Goal: Task Accomplishment & Management: Complete application form

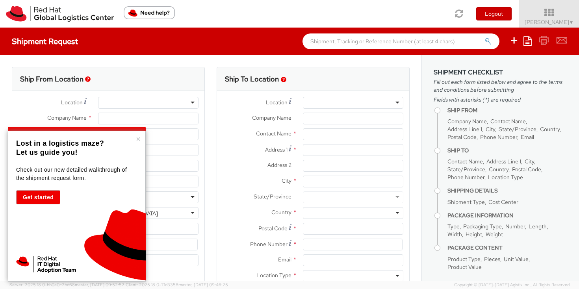
click at [234, 18] on div "Toggle navigation Logout [PERSON_NAME] ▼ Home Shipment Request My Shipments My …" at bounding box center [289, 14] width 579 height 28
select select "366"
select select
type input "Red Hat Limited Taiwan Branch"
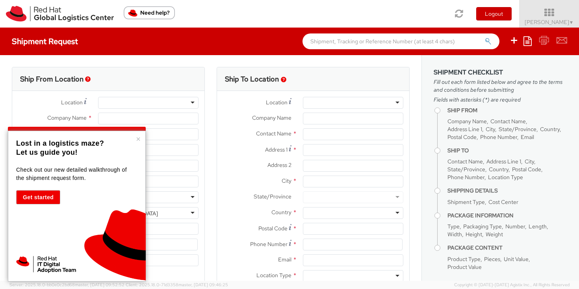
type input "[PERSON_NAME]"
type input "[STREET_ADDRESS]"
type input "[GEOGRAPHIC_DATA]"
type input "110"
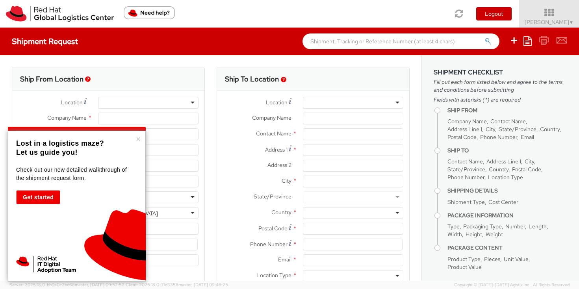
type input "886 2 7743 2972"
type input "[EMAIL_ADDRESS][DOMAIN_NAME]"
select select "CM"
select select "KGS"
click at [137, 138] on button "×" at bounding box center [138, 139] width 5 height 8
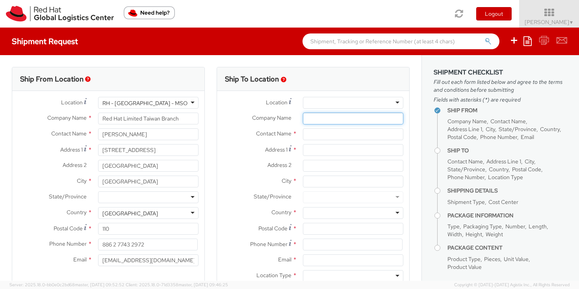
click at [318, 120] on input "Company Name *" at bounding box center [353, 119] width 100 height 12
click at [317, 136] on input "text" at bounding box center [353, 134] width 100 height 12
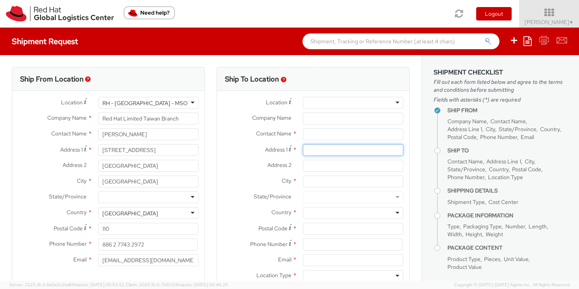
click at [318, 154] on input "Address 1 *" at bounding box center [353, 150] width 100 height 12
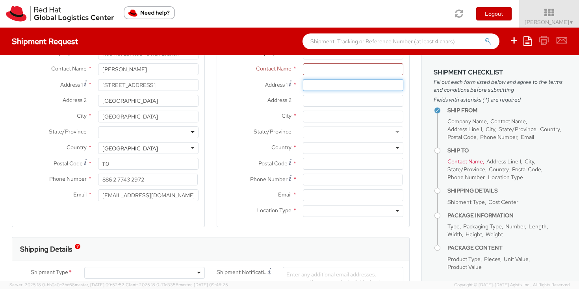
scroll to position [67, 0]
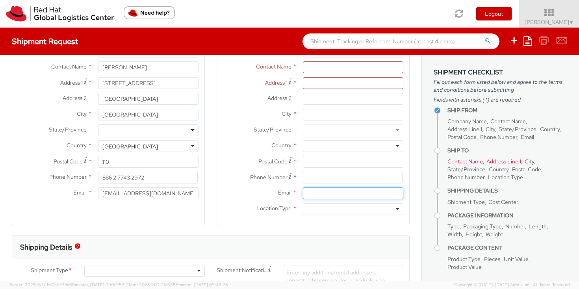
click at [317, 194] on input "Email *" at bounding box center [353, 193] width 100 height 12
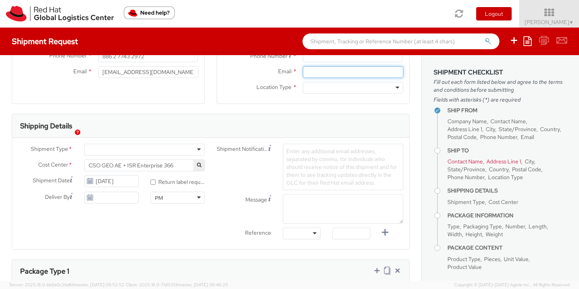
scroll to position [191, 0]
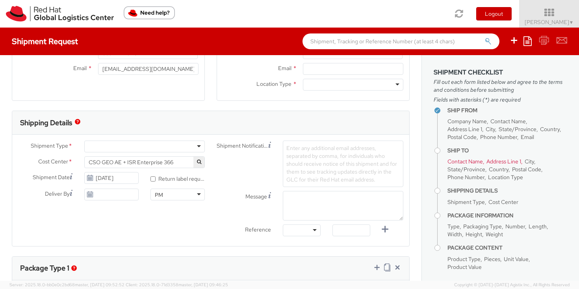
click at [193, 143] on div at bounding box center [144, 147] width 120 height 12
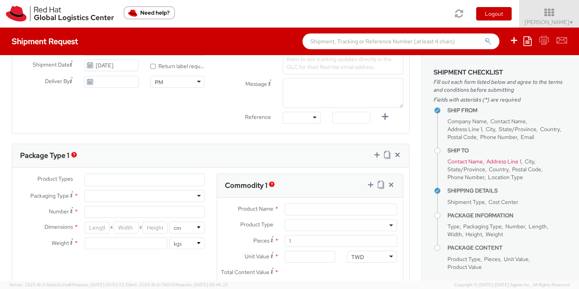
scroll to position [314, 0]
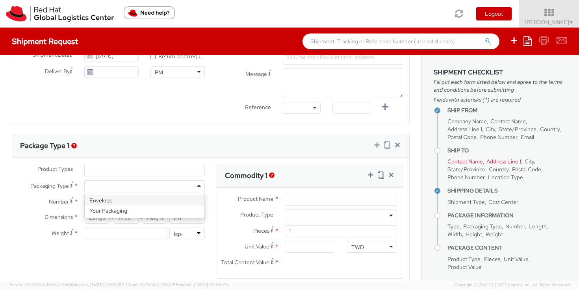
click at [160, 185] on div at bounding box center [144, 186] width 120 height 12
type input "1"
type input "24.13"
type input "31.75"
type input "0.64"
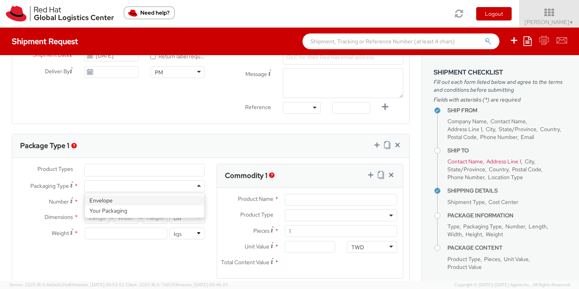
type input "0.5"
click at [157, 183] on div "Envelope" at bounding box center [144, 186] width 120 height 12
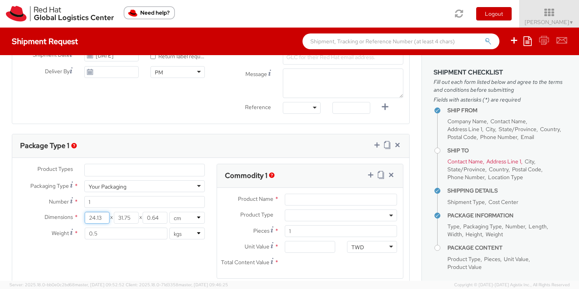
drag, startPoint x: 101, startPoint y: 218, endPoint x: 88, endPoint y: 218, distance: 13.4
click at [87, 218] on input "24.13" at bounding box center [97, 218] width 25 height 12
click at [141, 188] on div "Your Packaging" at bounding box center [144, 186] width 120 height 12
click at [119, 187] on div "Envelope" at bounding box center [144, 186] width 120 height 12
click at [118, 198] on div "Product Types * Documents Docking Station Laptop Monitor Other Hardware Server …" at bounding box center [111, 205] width 198 height 83
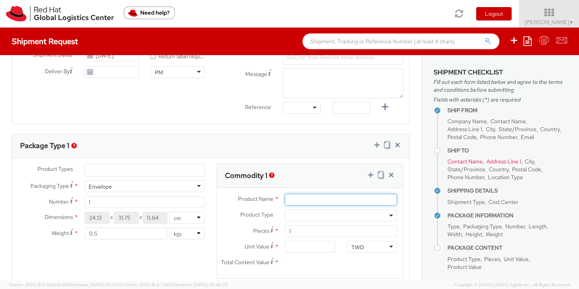
click at [295, 200] on input "Product Name *" at bounding box center [341, 200] width 112 height 12
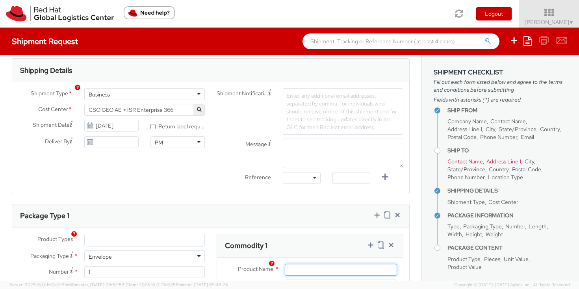
scroll to position [0, 0]
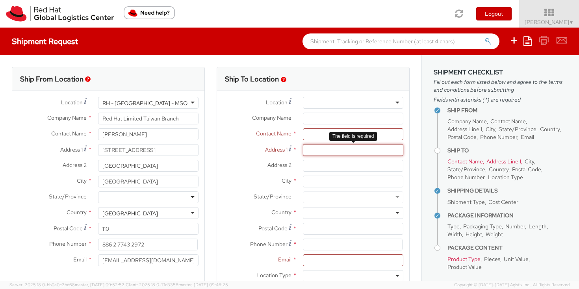
click at [335, 150] on input "Address 1 *" at bounding box center [353, 150] width 100 height 12
paste input "106[STREET_ADDRESS]"
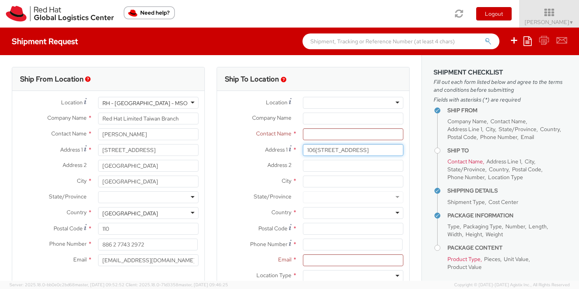
drag, startPoint x: 318, startPoint y: 149, endPoint x: 296, endPoint y: 150, distance: 21.7
click at [296, 150] on div "Address 1 * 106[STREET_ADDRESS]" at bounding box center [313, 150] width 192 height 12
type input "[STREET_ADDRESS]"
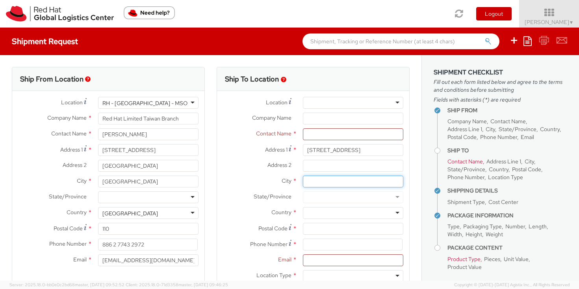
click at [335, 179] on input "City *" at bounding box center [353, 182] width 100 height 12
paste input "106[GEOGRAPHIC_DATA]"
drag, startPoint x: 317, startPoint y: 182, endPoint x: 294, endPoint y: 182, distance: 22.8
click at [294, 182] on div "City * 106[GEOGRAPHIC_DATA]" at bounding box center [313, 182] width 192 height 12
type input "[GEOGRAPHIC_DATA]"
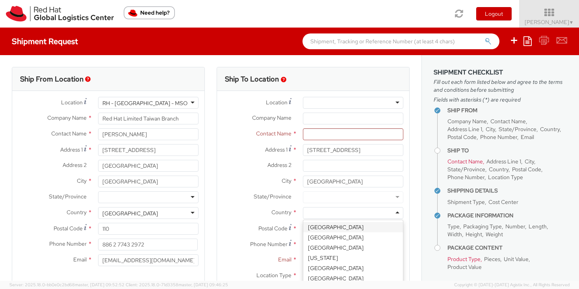
click at [337, 212] on div at bounding box center [353, 213] width 100 height 12
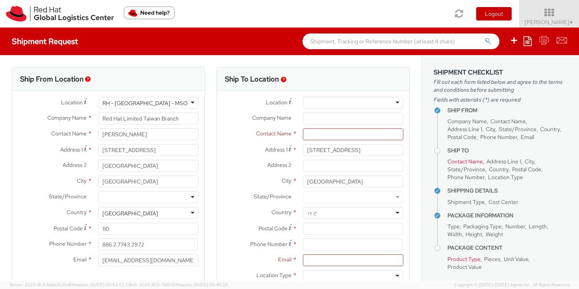
type input "ㄇ"
type input "taiw"
click at [342, 233] on input "Postal Code *" at bounding box center [353, 229] width 100 height 12
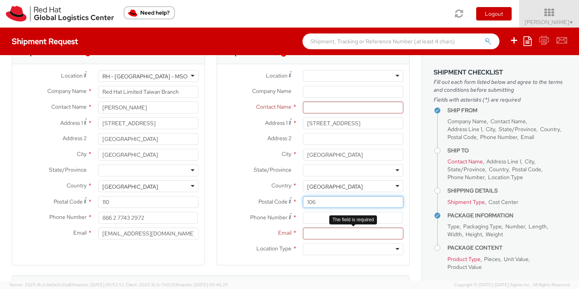
scroll to position [28, 0]
type input "106"
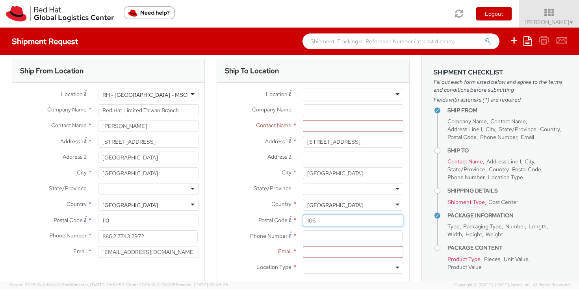
scroll to position [0, 0]
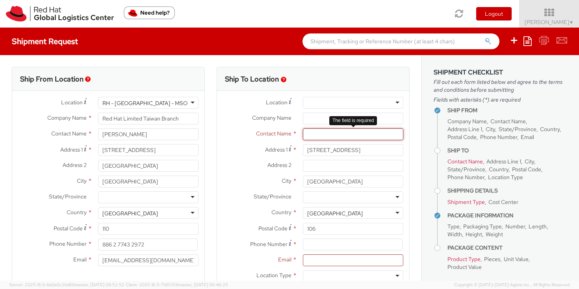
click at [342, 135] on input "text" at bounding box center [353, 134] width 100 height 12
paste input "[PERSON_NAME]"
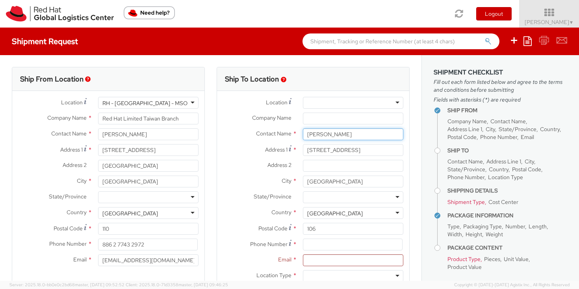
type input "[PERSON_NAME]"
click at [356, 118] on input "Company Name *" at bounding box center [353, 119] width 100 height 12
paste input "怡安保險經紀人股份有限公司"
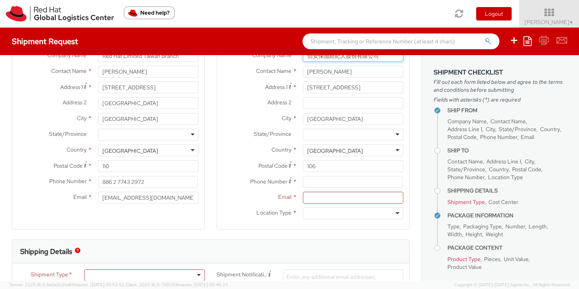
scroll to position [68, 0]
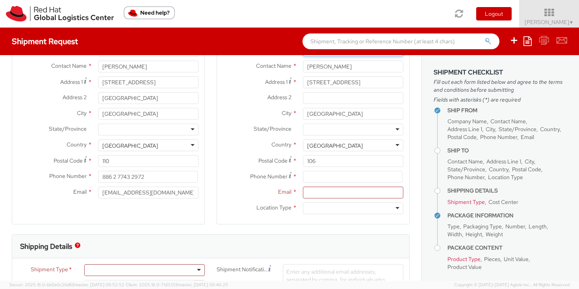
type input "怡安保險經紀人股份有限公司"
click at [349, 196] on input "Email *" at bounding box center [353, 193] width 100 height 12
paste input "[PERSON_NAME][EMAIL_ADDRESS][DOMAIN_NAME]"
type input "[PERSON_NAME][EMAIL_ADDRESS][DOMAIN_NAME]"
click at [328, 208] on div at bounding box center [353, 208] width 100 height 12
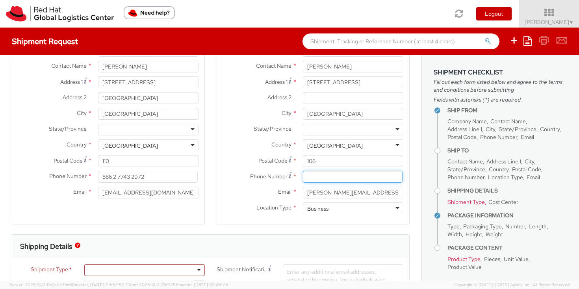
click at [352, 179] on input at bounding box center [353, 177] width 100 height 12
paste input "+886-2-23252221 ext. 293"
drag, startPoint x: 323, startPoint y: 176, endPoint x: 299, endPoint y: 177, distance: 24.0
click at [299, 177] on div "+886-2-23252221 ext. 293" at bounding box center [353, 177] width 112 height 12
click at [257, 176] on span "Phone Number" at bounding box center [268, 176] width 37 height 7
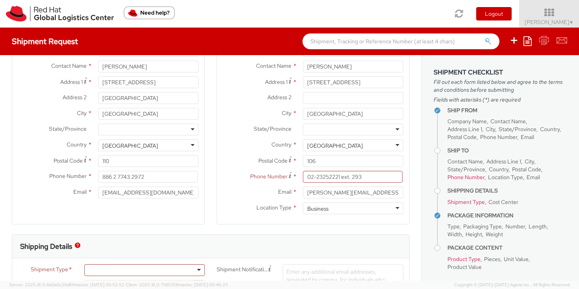
click at [299, 181] on div "02-23252221 ext. 293" at bounding box center [353, 177] width 112 height 12
click at [296, 177] on span "*" at bounding box center [294, 176] width 4 height 8
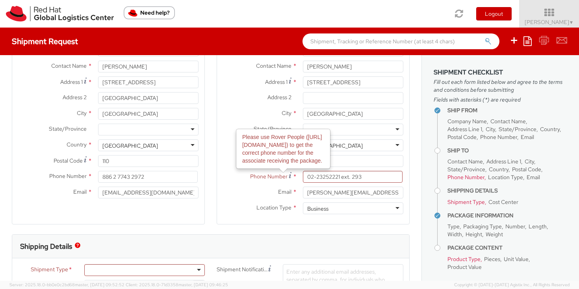
click at [291, 175] on icon at bounding box center [290, 175] width 3 height 6
click at [274, 179] on span "Phone Number" at bounding box center [268, 176] width 37 height 7
click at [274, 192] on label "Email *" at bounding box center [257, 192] width 80 height 10
click at [303, 192] on input "[PERSON_NAME][EMAIL_ADDRESS][DOMAIN_NAME]" at bounding box center [353, 193] width 100 height 12
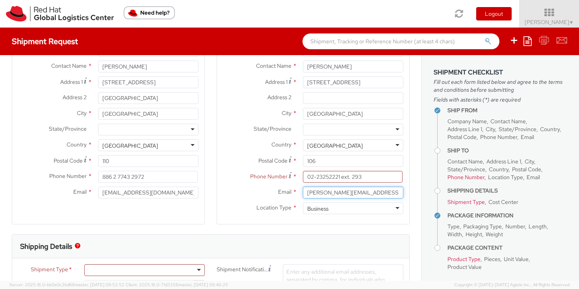
scroll to position [0, 0]
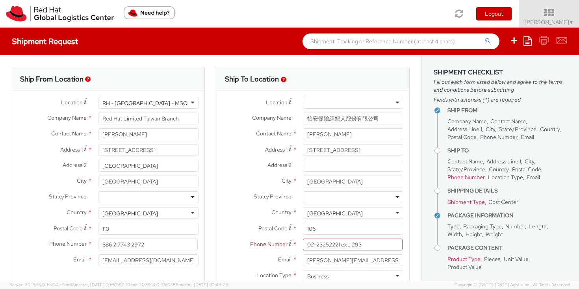
click at [274, 193] on span "State/Province" at bounding box center [273, 196] width 38 height 7
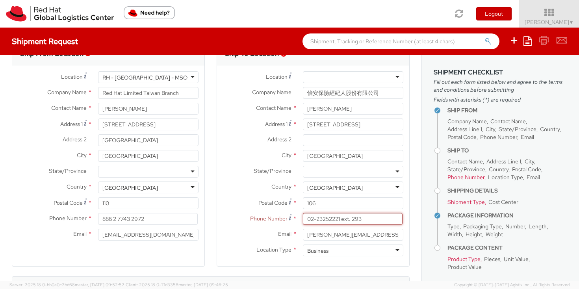
drag, startPoint x: 354, startPoint y: 221, endPoint x: 341, endPoint y: 220, distance: 12.2
click at [341, 220] on input "02-23252221 ext. 293" at bounding box center [353, 219] width 100 height 12
type input "[PHONE_NUMBER]"
click at [254, 238] on label "Email *" at bounding box center [257, 234] width 80 height 10
click at [303, 238] on input "[PERSON_NAME][EMAIL_ADDRESS][DOMAIN_NAME]" at bounding box center [353, 235] width 100 height 12
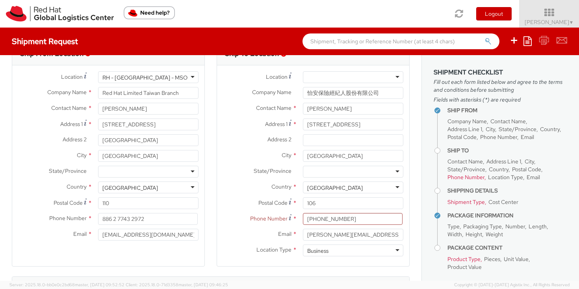
click at [262, 226] on div "Phone Number * [PHONE_NUMBER]" at bounding box center [313, 221] width 192 height 16
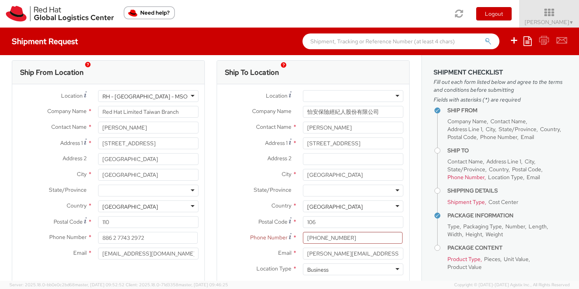
scroll to position [17, 0]
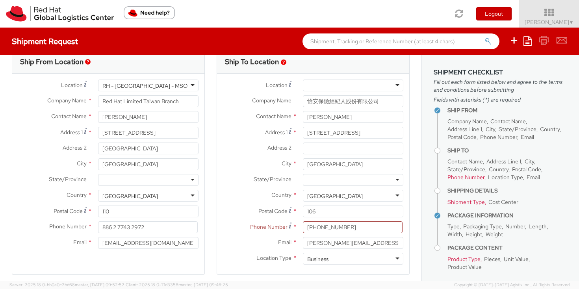
click at [365, 78] on div "Location * [GEOGRAPHIC_DATA] - [GEOGRAPHIC_DATA] - [GEOGRAPHIC_DATA] [GEOGRAPHI…" at bounding box center [313, 174] width 192 height 201
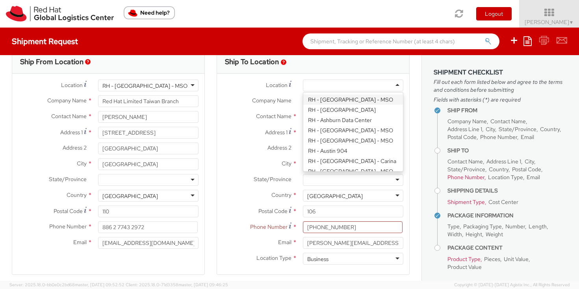
click at [365, 80] on div at bounding box center [353, 86] width 100 height 12
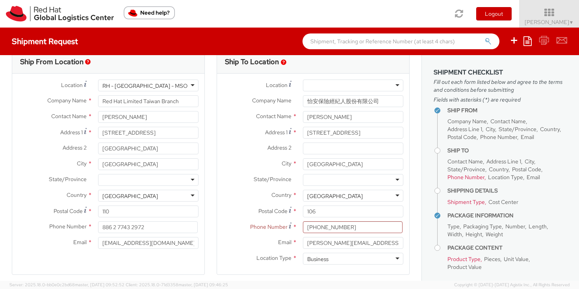
click at [256, 114] on span "Contact Name" at bounding box center [273, 116] width 35 height 7
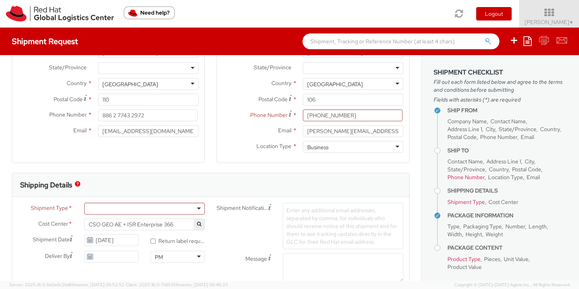
click at [255, 114] on span "Phone Number" at bounding box center [268, 114] width 37 height 7
click at [213, 150] on div "Ship To Location Location * [GEOGRAPHIC_DATA] - [GEOGRAPHIC_DATA] - [GEOGRAPHIC…" at bounding box center [313, 55] width 205 height 235
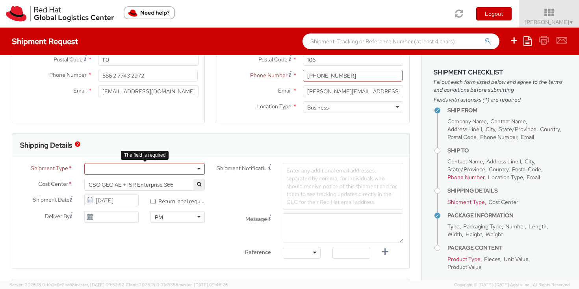
click at [198, 171] on div at bounding box center [144, 169] width 120 height 12
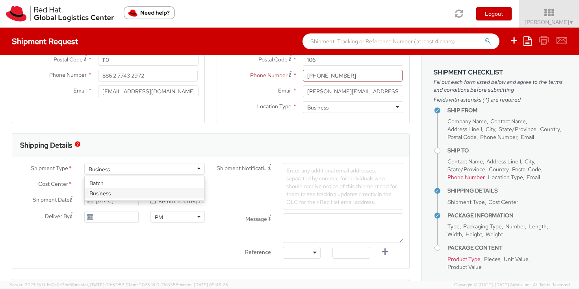
click at [198, 170] on div "Business" at bounding box center [144, 169] width 120 height 12
click at [198, 171] on div "Business" at bounding box center [144, 169] width 120 height 12
click at [236, 191] on div "Shipment Notification Enter any additional email addresses, separated by comma,…" at bounding box center [310, 186] width 198 height 46
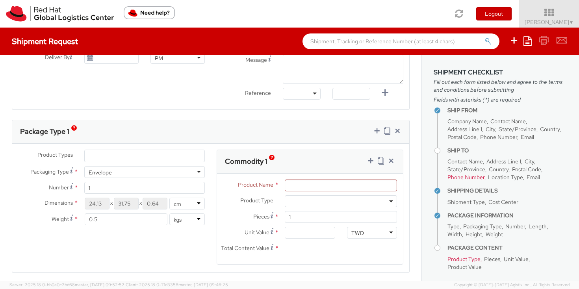
scroll to position [335, 0]
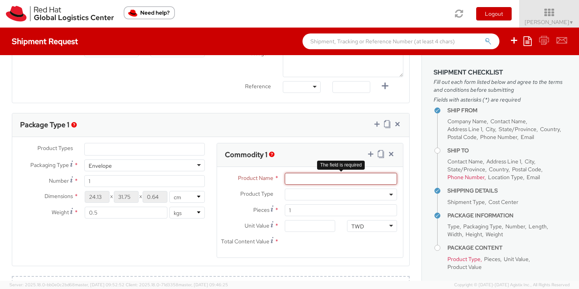
click at [308, 175] on input "Product Name *" at bounding box center [341, 179] width 112 height 12
type input "L"
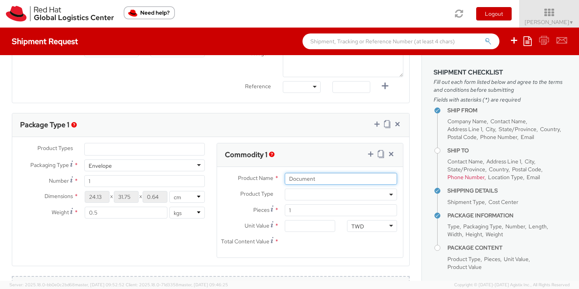
type input "Document"
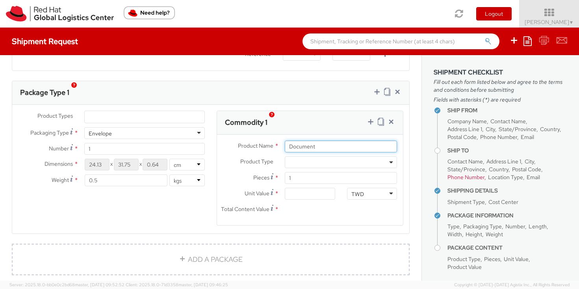
scroll to position [398, 0]
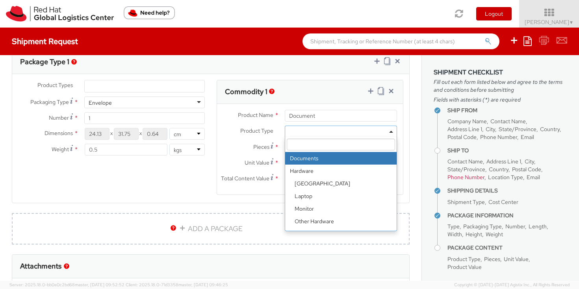
click at [344, 130] on span at bounding box center [341, 132] width 112 height 12
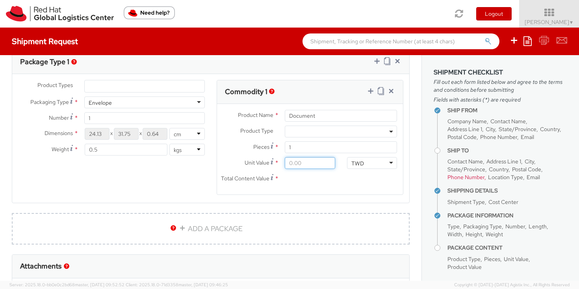
click at [302, 167] on input "Unit Value *" at bounding box center [310, 163] width 50 height 12
type input "1.00"
type input "10.00"
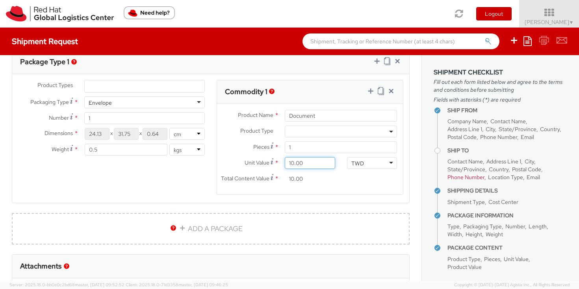
type input "100.00"
type input "1,000.00"
click at [330, 183] on input "1,000.00" at bounding box center [310, 179] width 50 height 12
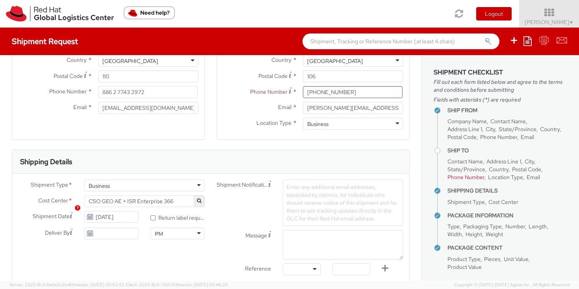
scroll to position [91, 0]
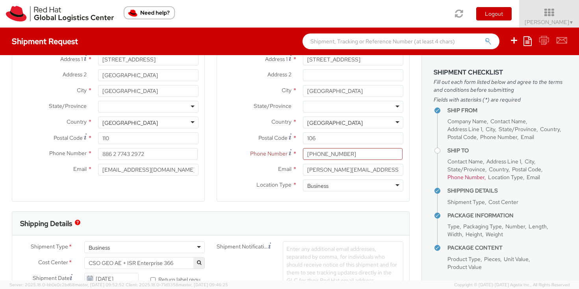
click at [463, 176] on span "Phone Number" at bounding box center [465, 177] width 37 height 7
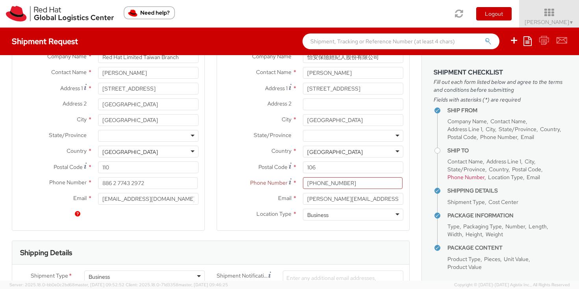
scroll to position [99, 0]
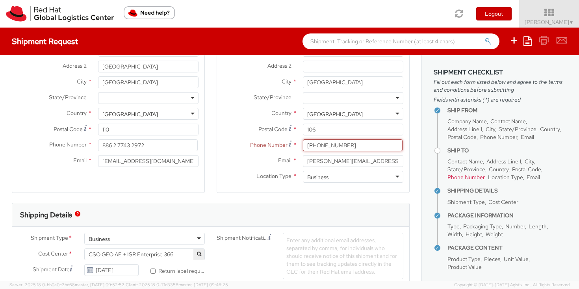
click at [316, 147] on input "[PHONE_NUMBER]" at bounding box center [353, 145] width 100 height 12
click at [360, 146] on input "0223252221#293" at bounding box center [353, 145] width 100 height 12
click at [244, 151] on div "Phone Number * 0223252221" at bounding box center [313, 147] width 192 height 16
click at [355, 146] on input "0223252221" at bounding box center [353, 145] width 100 height 12
paste input
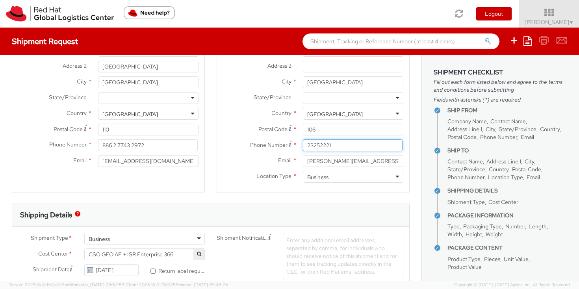
click at [307, 146] on input "23252221" at bounding box center [353, 145] width 100 height 12
type input "0223252221"
click at [235, 152] on div "Phone Number * 0223252221" at bounding box center [313, 147] width 192 height 16
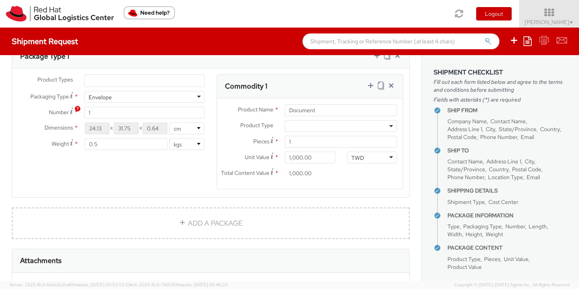
scroll to position [513, 0]
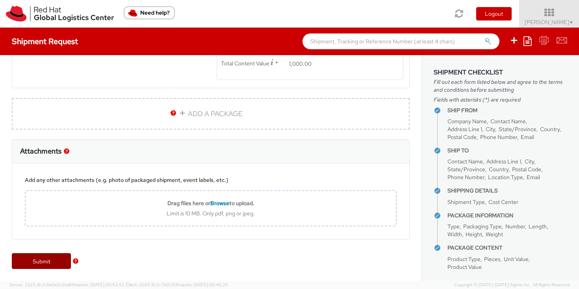
click at [41, 265] on link "Submit" at bounding box center [41, 261] width 59 height 16
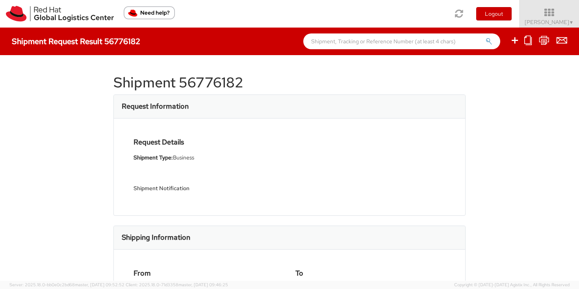
click at [289, 95] on div "Request Information" at bounding box center [289, 107] width 351 height 24
